Goal: Find specific page/section: Find specific page/section

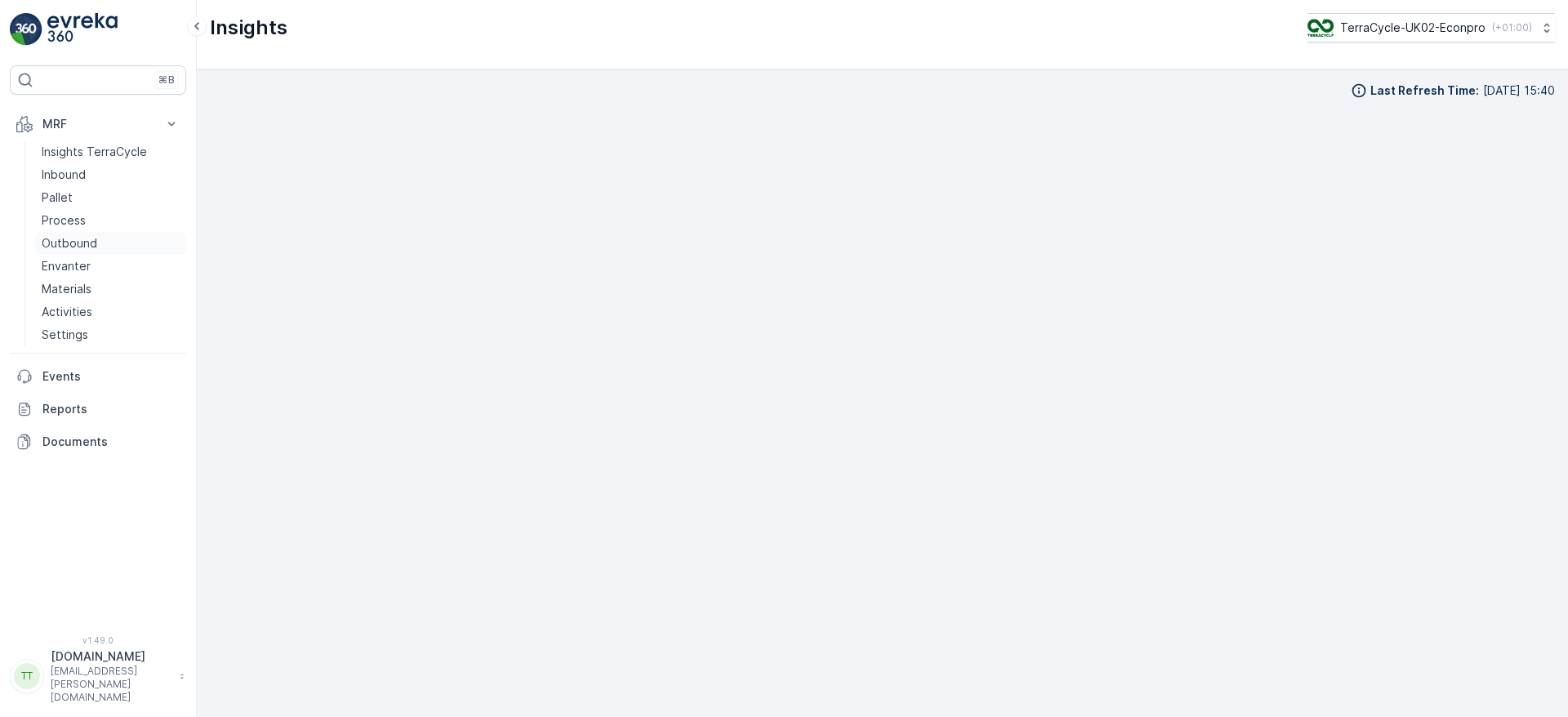
click at [74, 243] on p "Outbound" at bounding box center [69, 243] width 55 height 16
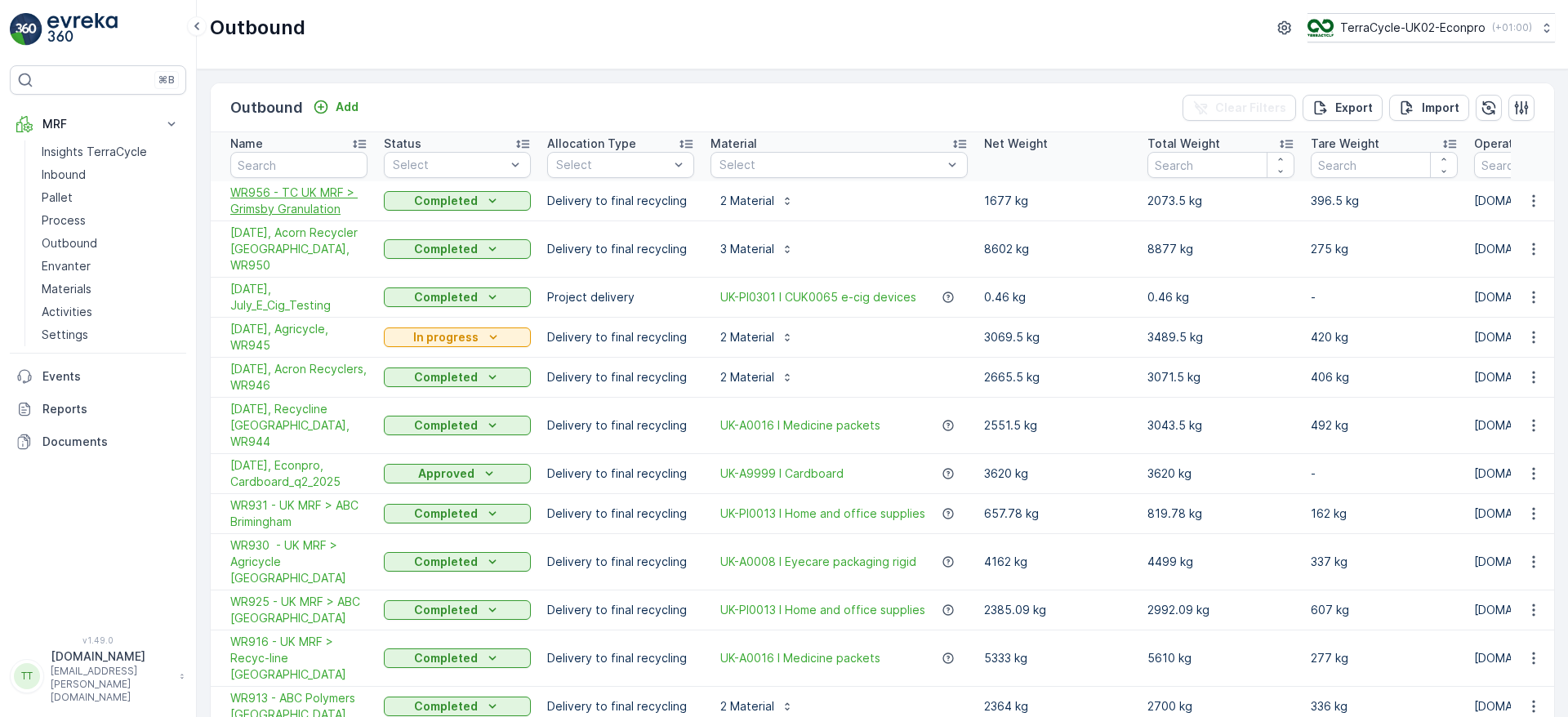
click at [307, 200] on span "WR956 - TC UK MRF > Grimsby Granulation" at bounding box center [298, 200] width 137 height 33
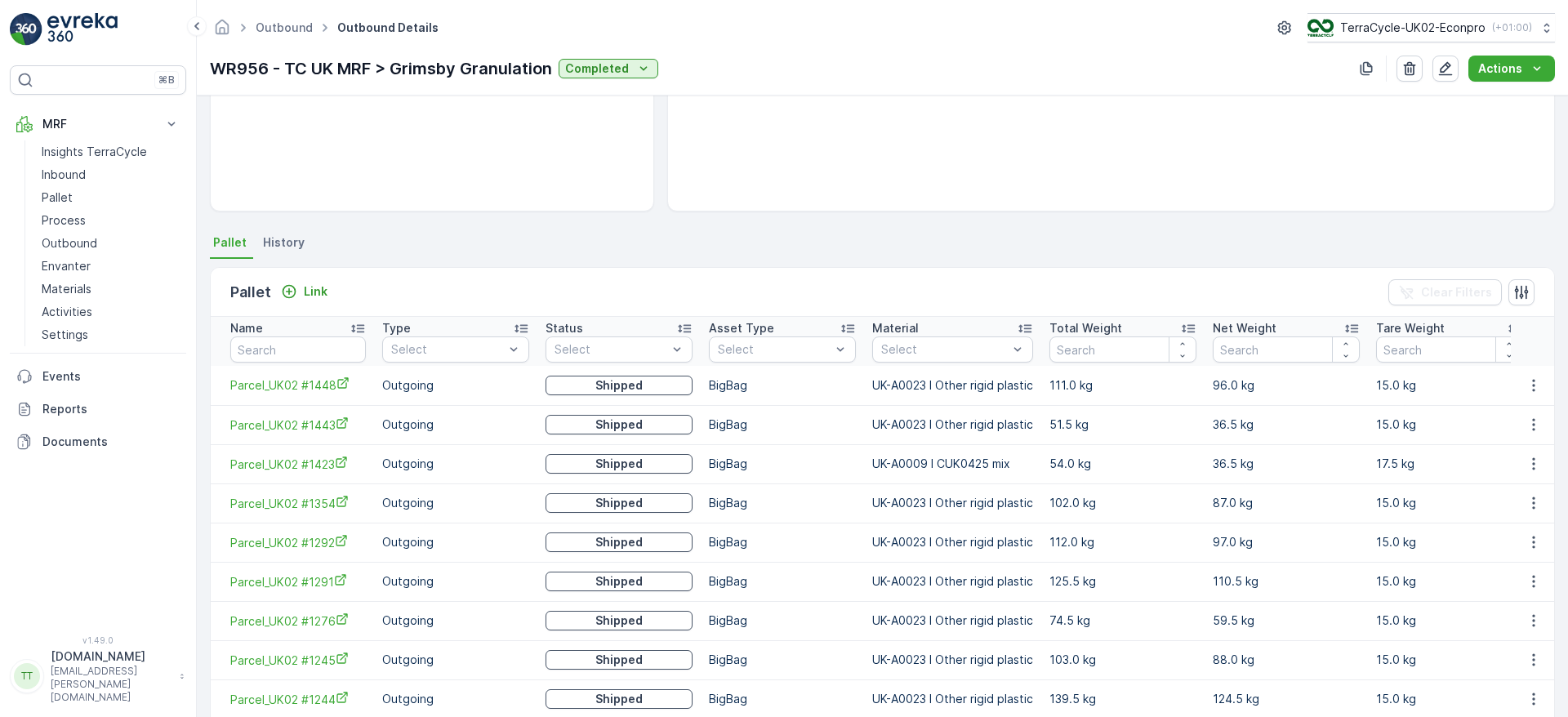
scroll to position [342, 0]
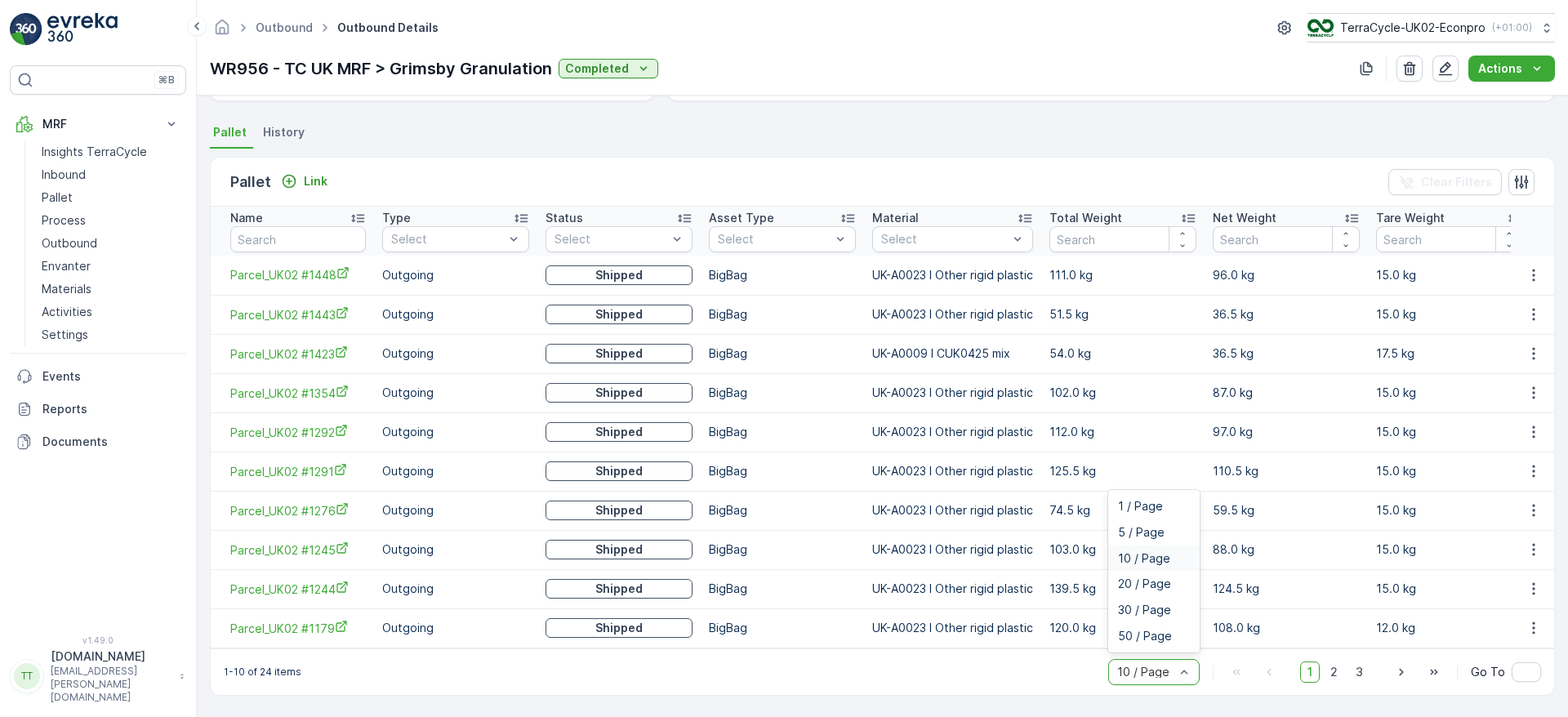
click at [1155, 664] on div "10 / Page" at bounding box center [1154, 672] width 92 height 26
click at [1150, 632] on span "50 / Page" at bounding box center [1145, 637] width 54 height 13
